Goal: Transaction & Acquisition: Obtain resource

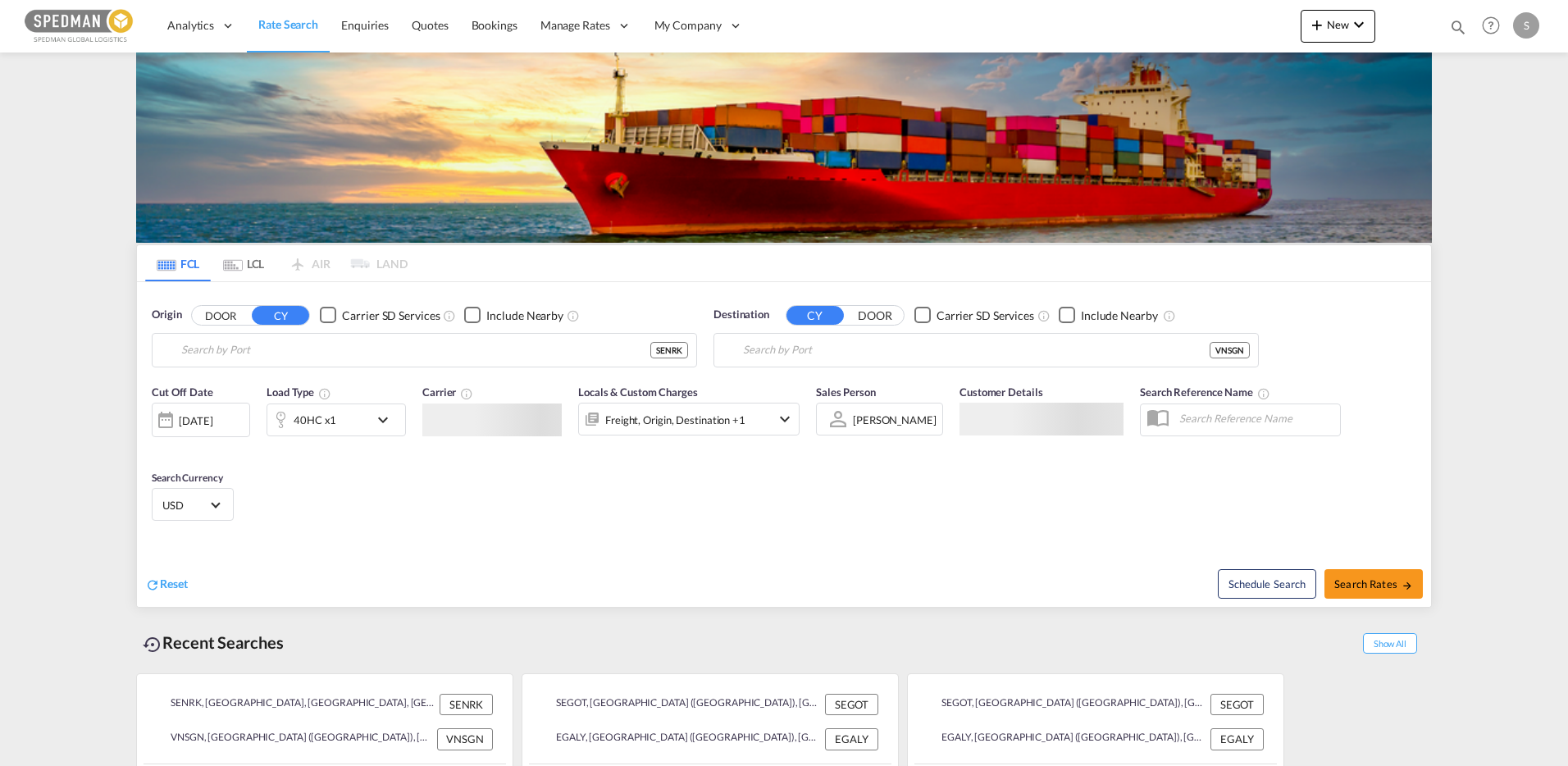
type input "Norrkoping, SENRK"
type input "Ho Chi Minh City ([GEOGRAPHIC_DATA]), VNSGN"
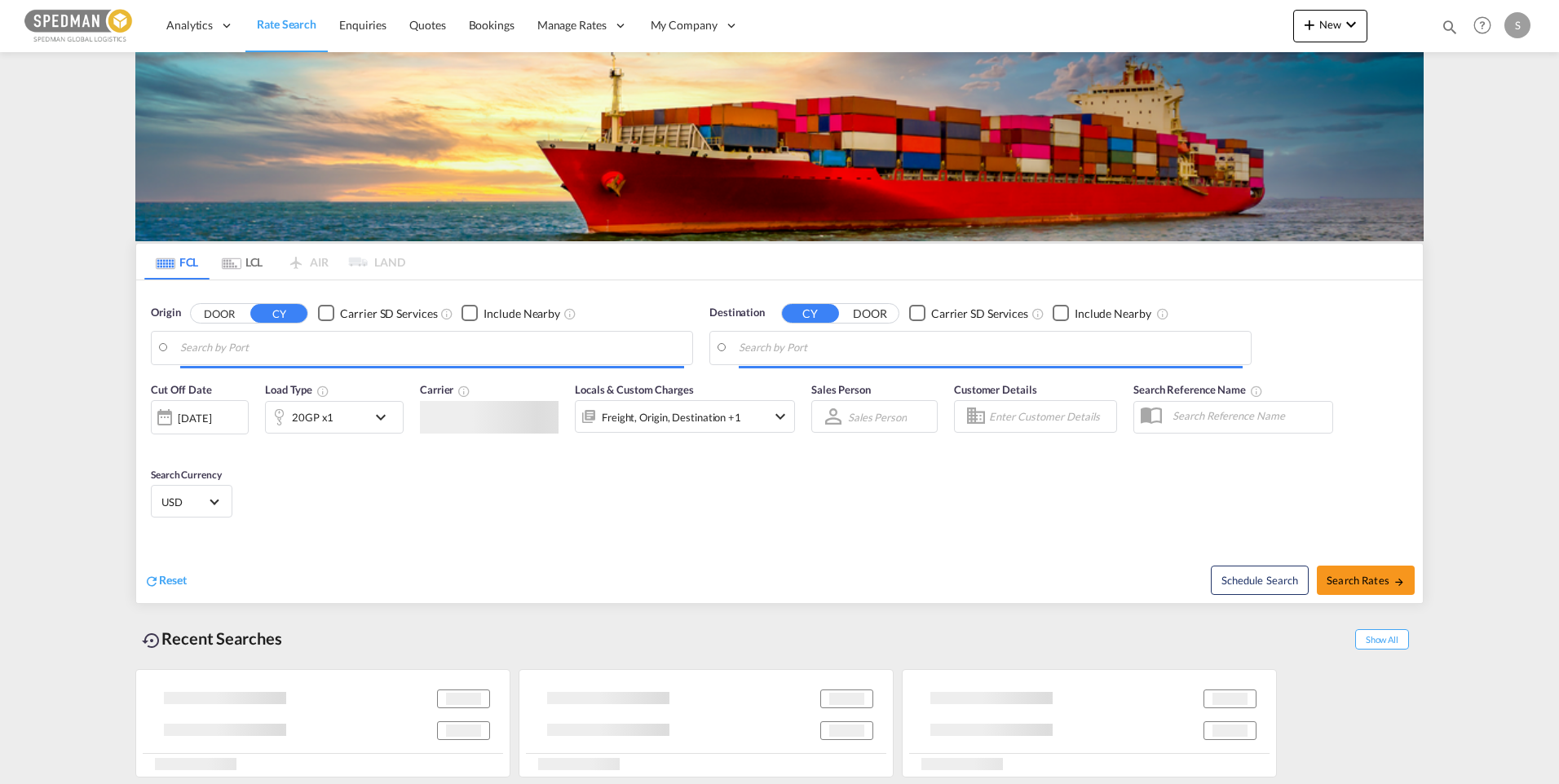
type input "Norrkoping, SENRK"
type input "Ho Chi Minh City ([GEOGRAPHIC_DATA]), VNSGN"
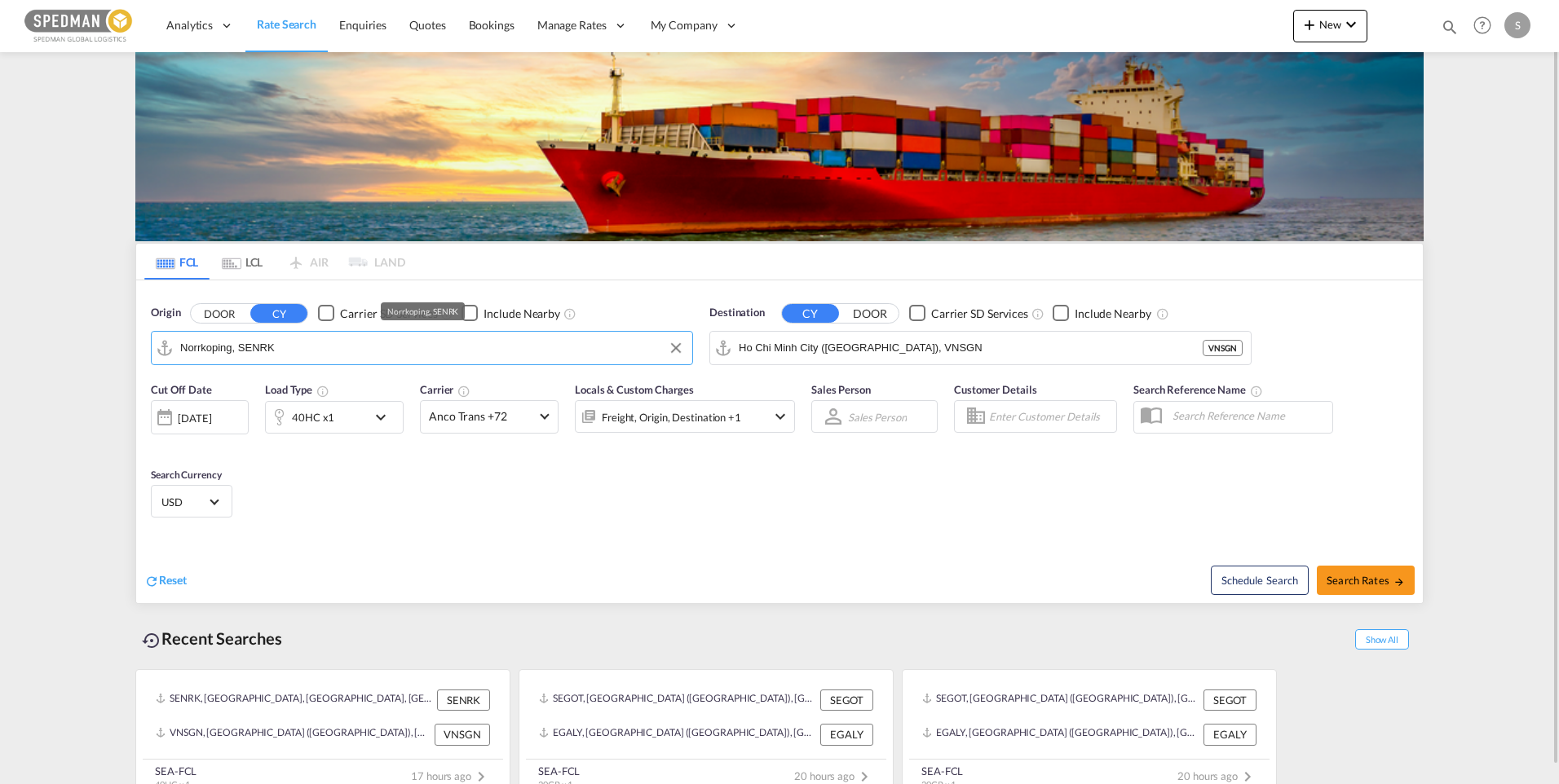
drag, startPoint x: 286, startPoint y: 351, endPoint x: 182, endPoint y: 348, distance: 104.0
click at [182, 348] on input "Norrkoping, SENRK" at bounding box center [432, 348] width 504 height 25
drag, startPoint x: 304, startPoint y: 360, endPoint x: 86, endPoint y: 351, distance: 218.2
click at [86, 351] on md-content "Analytics Dashboard Rate Search Enquiries Quotes Bookings" at bounding box center [780, 392] width 1559 height 784
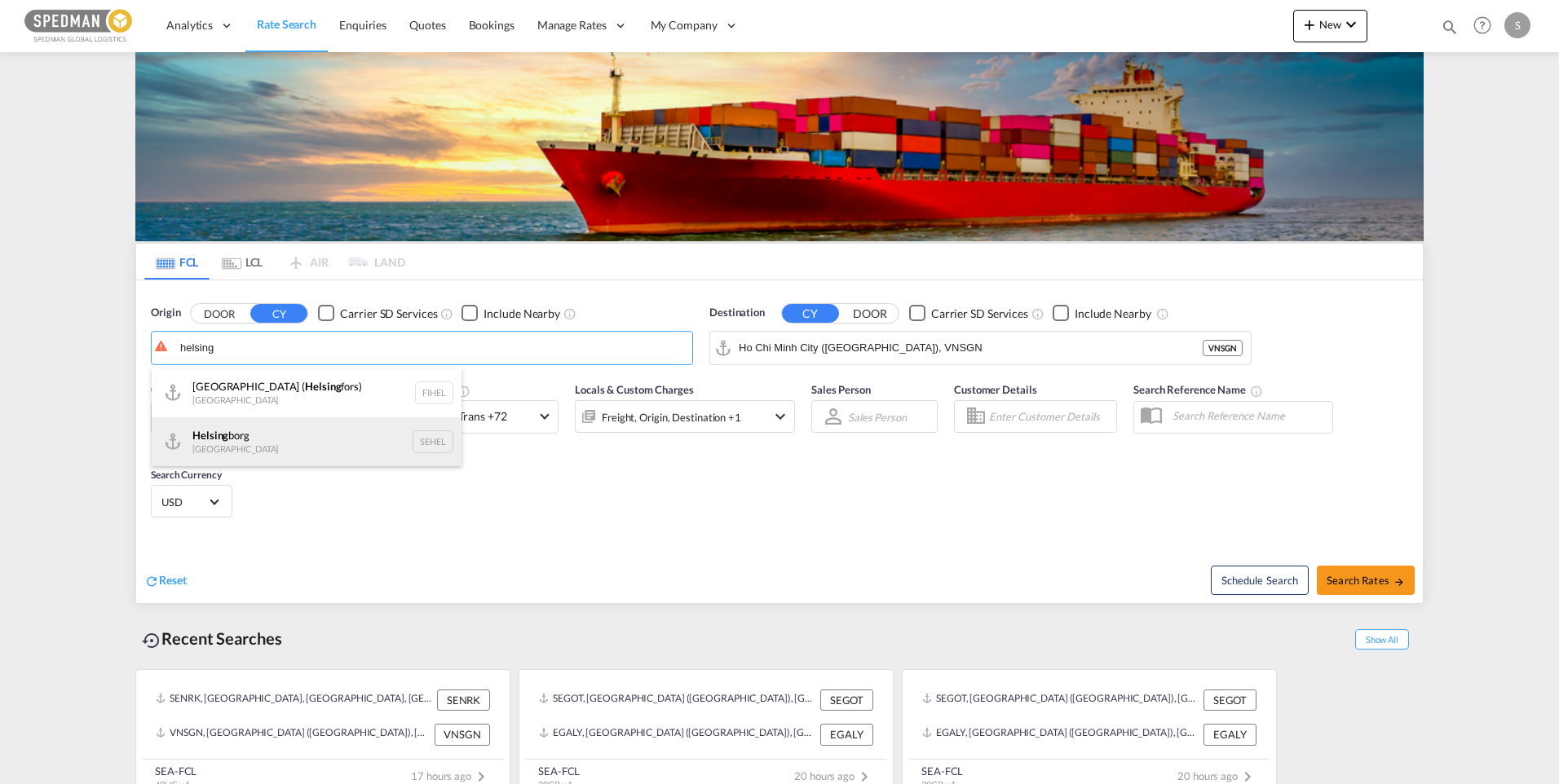
click at [269, 433] on div "Helsing borg Sweden SEHEL" at bounding box center [307, 442] width 310 height 49
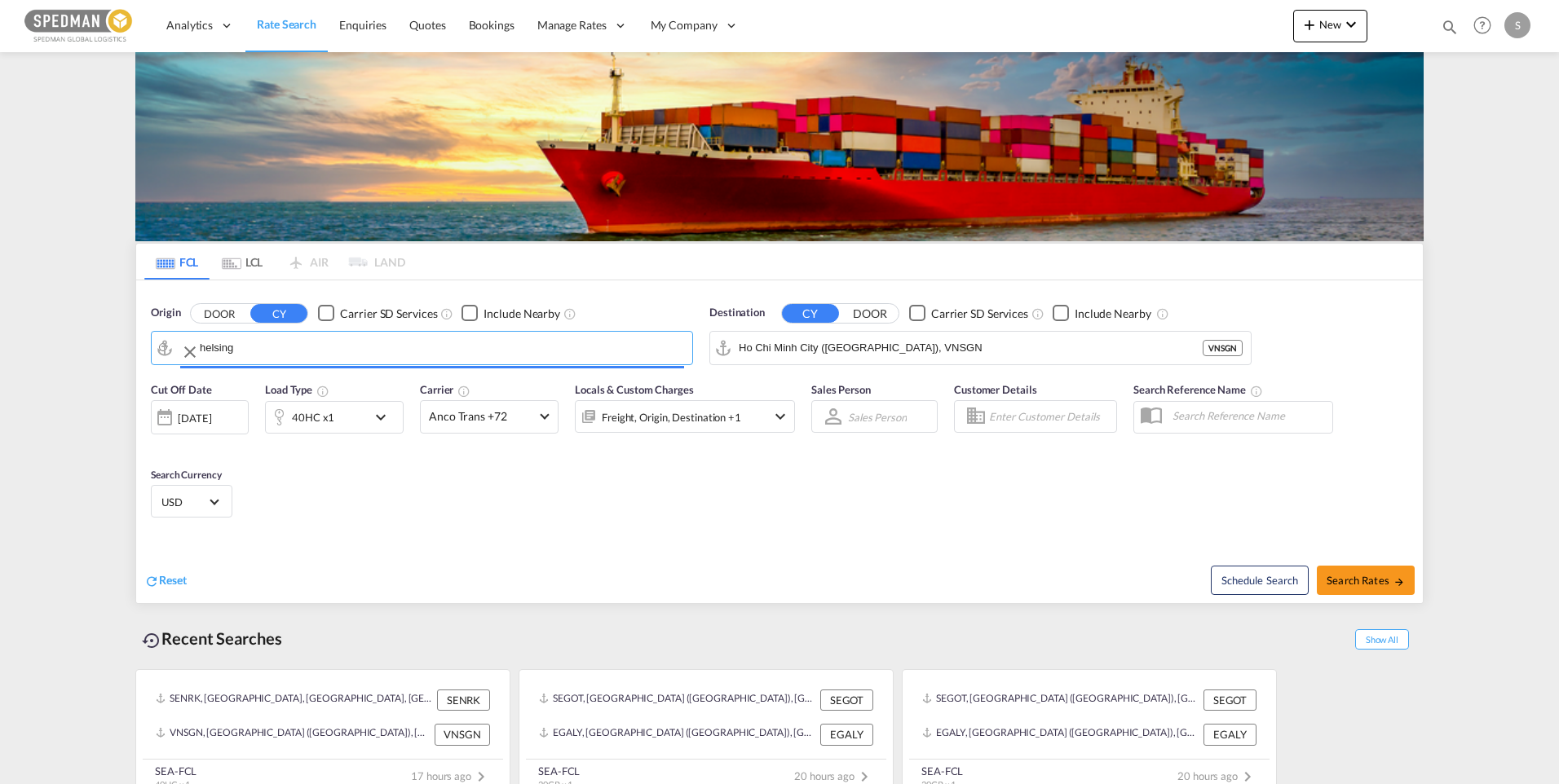
type input "Helsingborg, SEHEL"
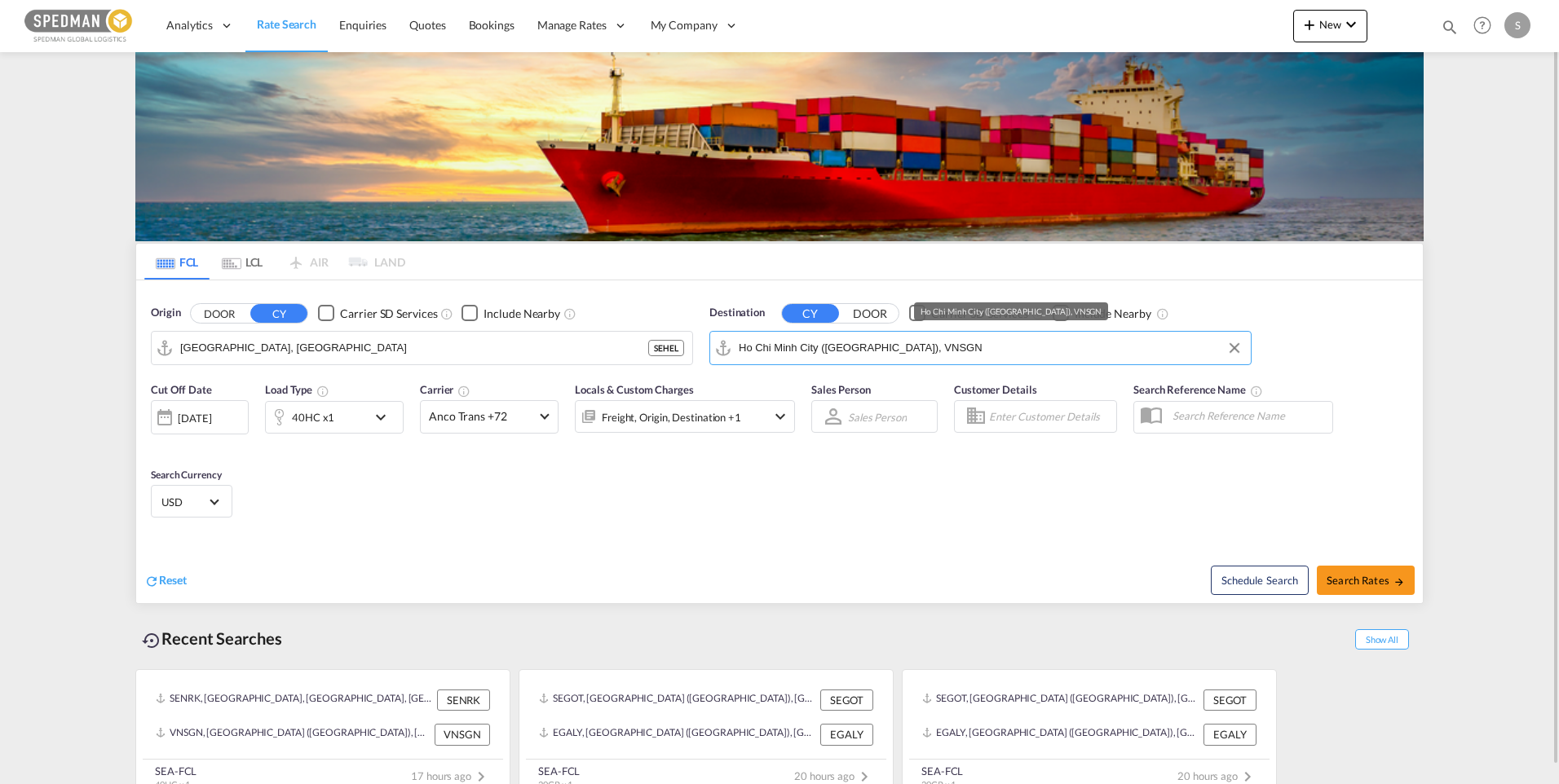
drag, startPoint x: 867, startPoint y: 352, endPoint x: 698, endPoint y: 352, distance: 169.0
click at [698, 352] on div "Origin DOOR CY Carrier SD Services Include Nearby Helsingborg, SEHEL SEHEL Dest…" at bounding box center [780, 326] width 1287 height 93
drag, startPoint x: 959, startPoint y: 349, endPoint x: 666, endPoint y: 351, distance: 293.0
click at [666, 351] on div "Origin DOOR CY Carrier SD Services Include Nearby Helsingborg, SEHEL Destinatio…" at bounding box center [780, 326] width 1287 height 93
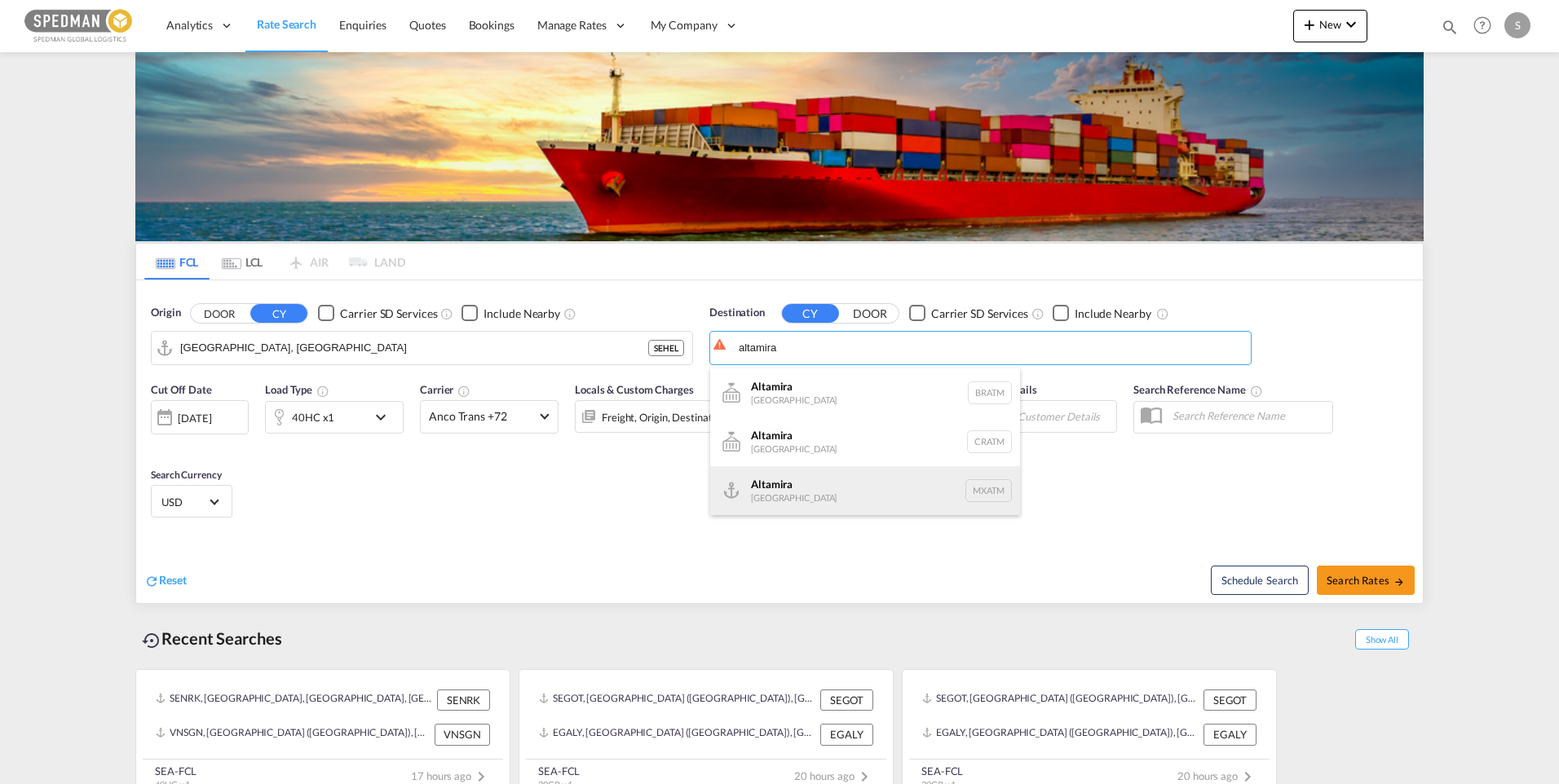
click at [800, 486] on div "Altamira Mexico MXATM" at bounding box center [866, 491] width 310 height 49
type input "Altamira, MXATM"
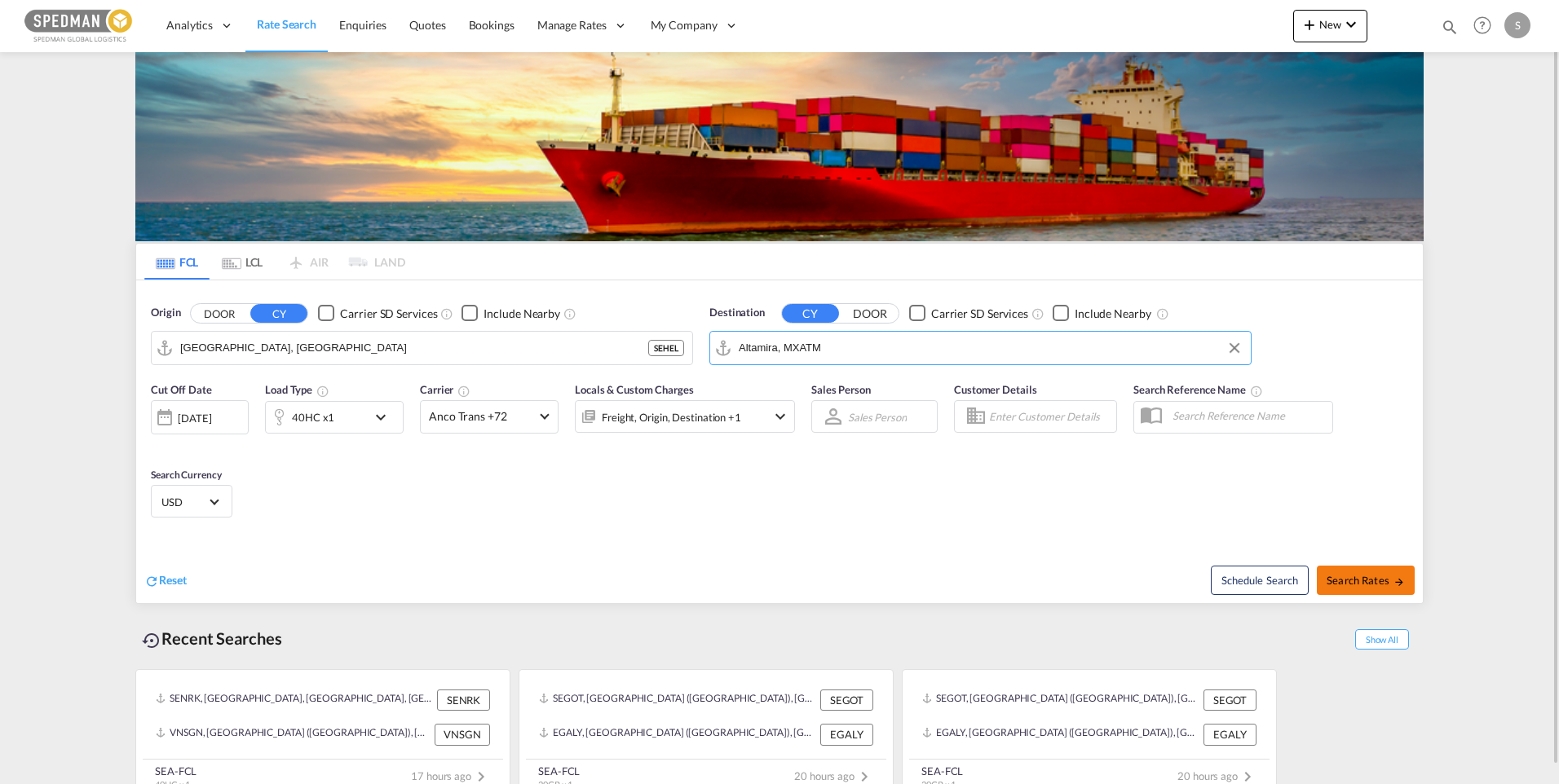
click at [1370, 575] on span "Search Rates" at bounding box center [1366, 580] width 79 height 13
type input "SEHEL to MXATM / 4 Sep 2025"
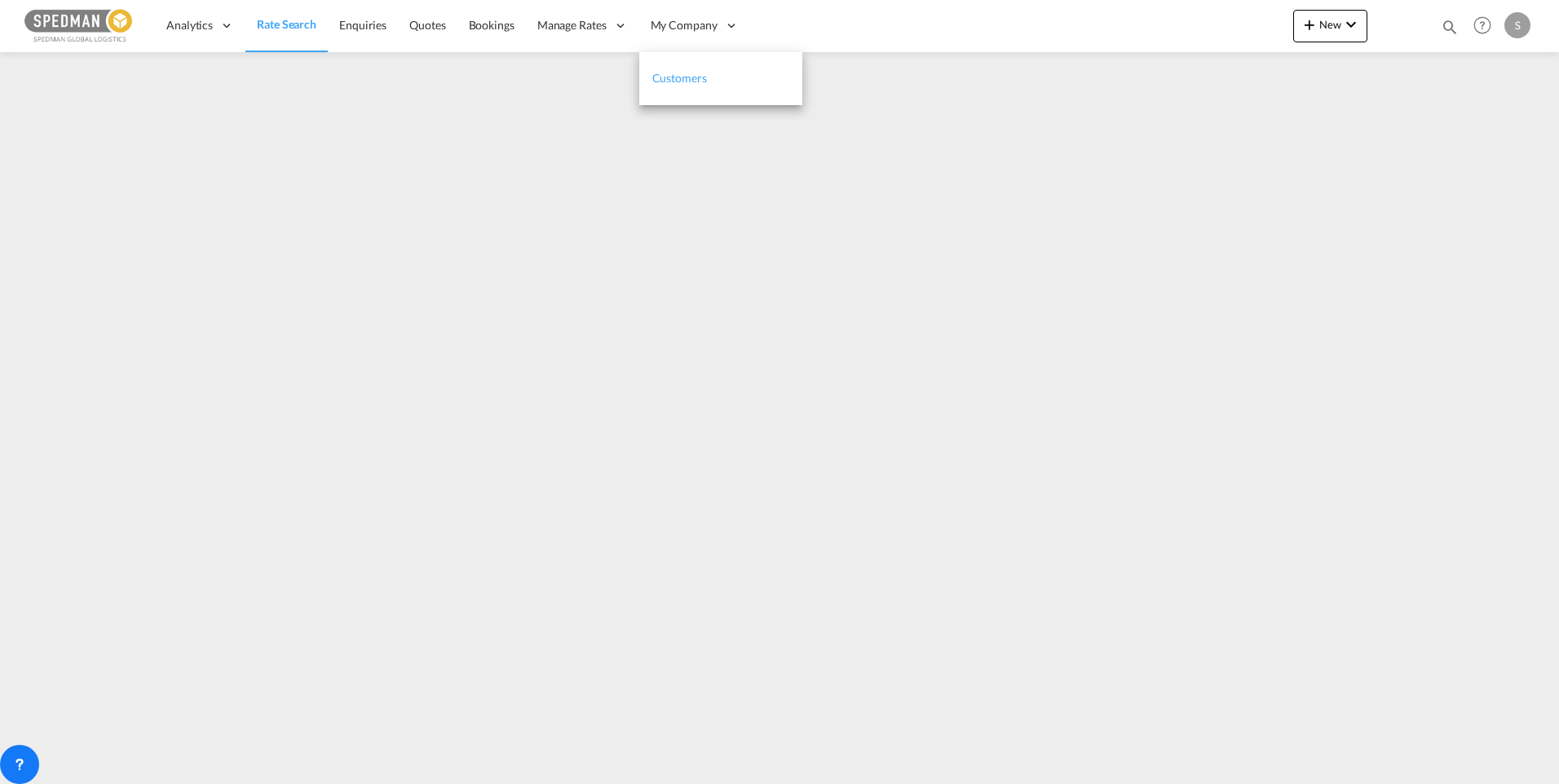
click at [654, 59] on link "Customers" at bounding box center [720, 79] width 163 height 53
